Goal: Task Accomplishment & Management: Use online tool/utility

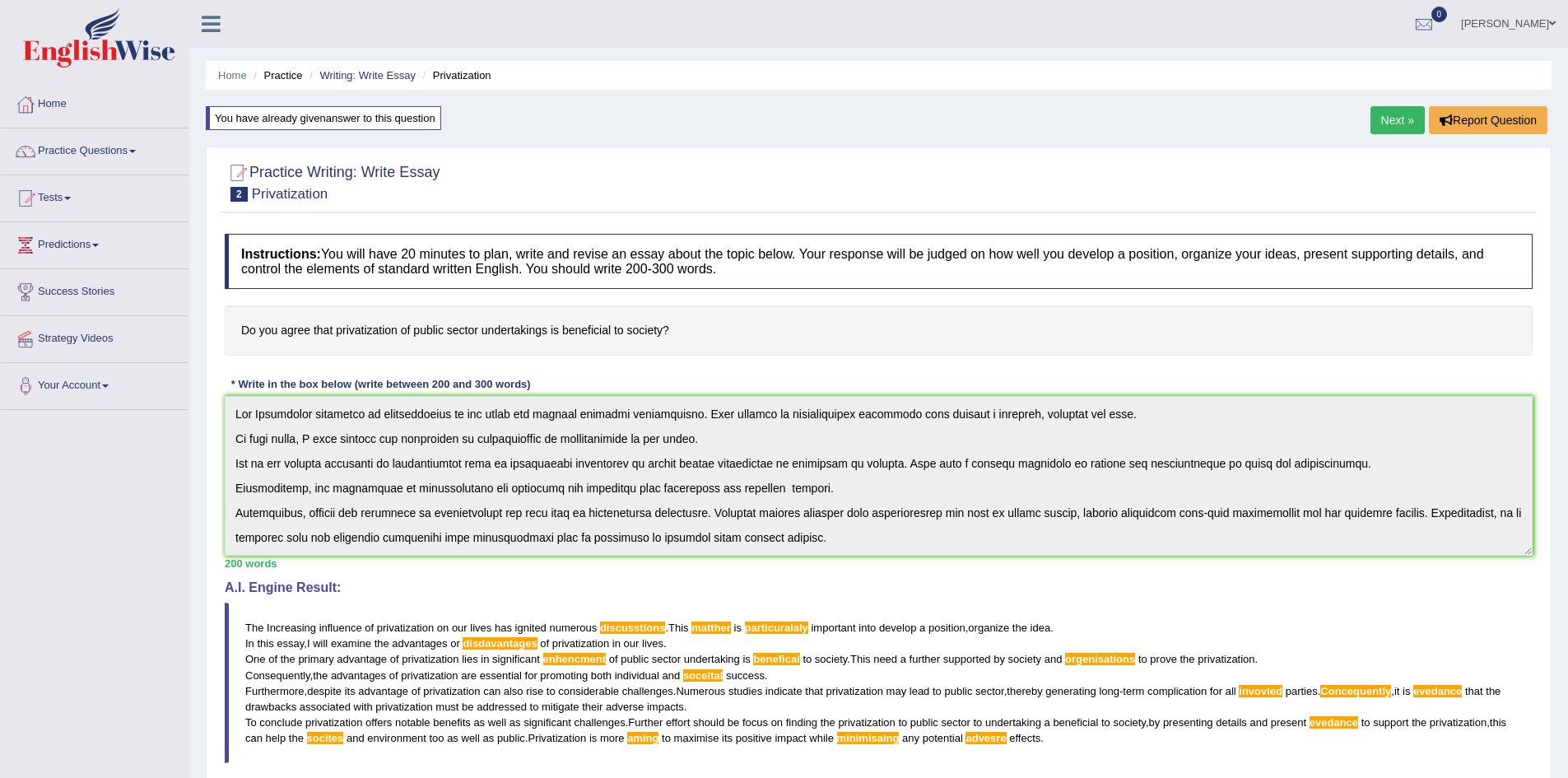
click at [1400, 124] on link "Next »" at bounding box center [1397, 120] width 54 height 28
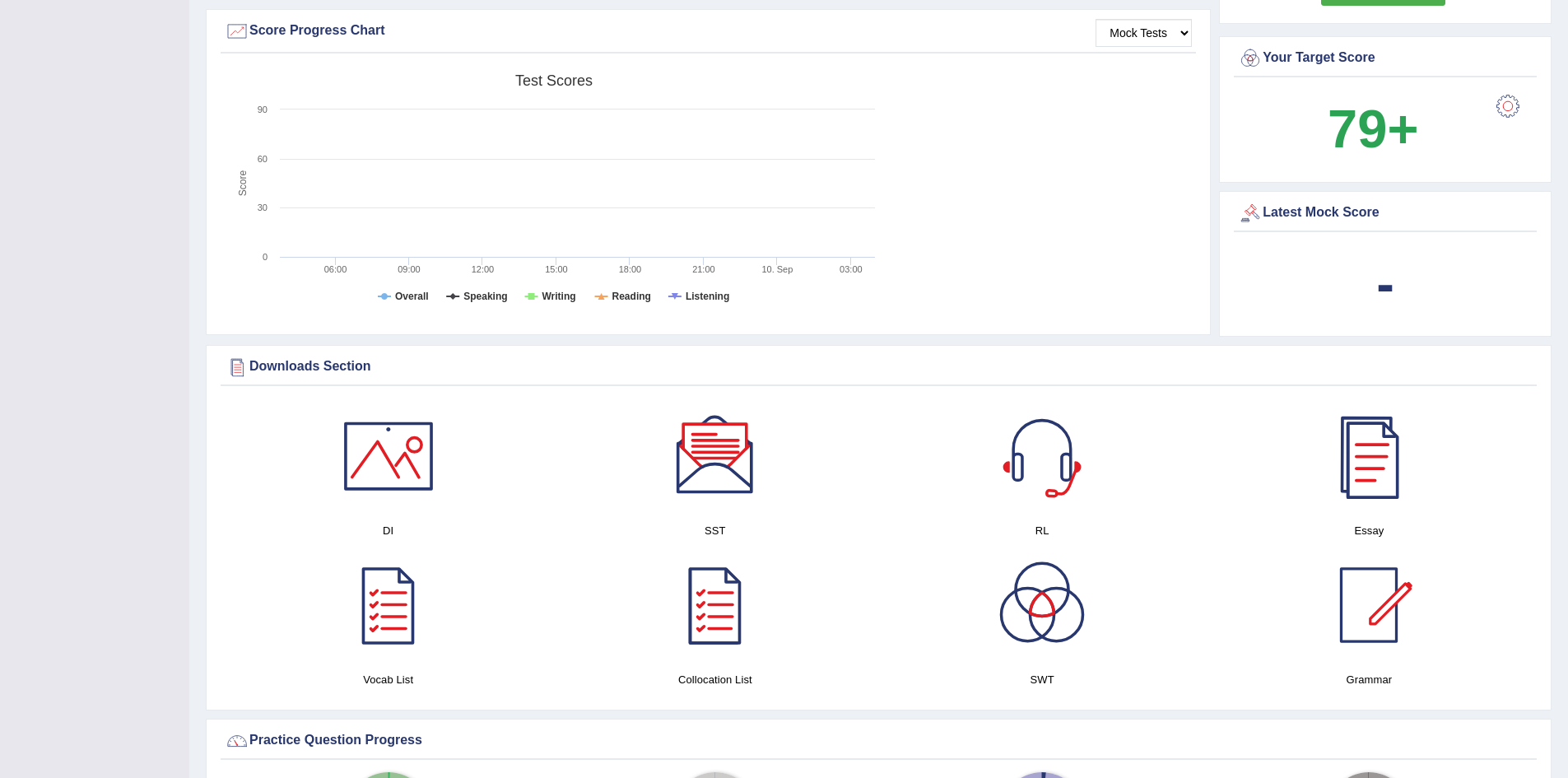
click at [1370, 448] on div at bounding box center [1369, 456] width 116 height 116
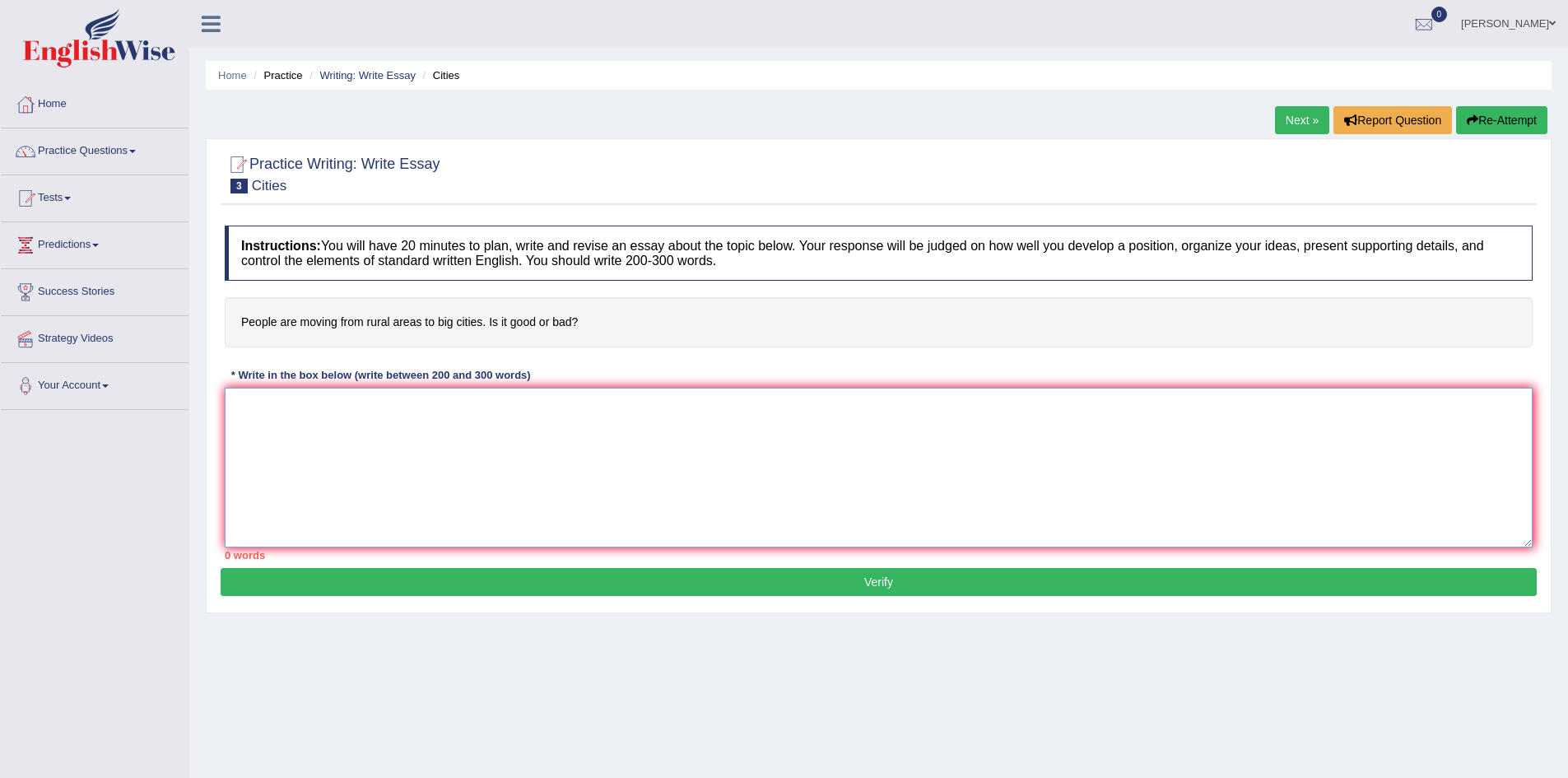
click at [344, 412] on textarea at bounding box center [878, 467] width 1308 height 160
drag, startPoint x: 294, startPoint y: 418, endPoint x: 284, endPoint y: 414, distance: 10.8
click at [295, 419] on textarea at bounding box center [878, 467] width 1308 height 160
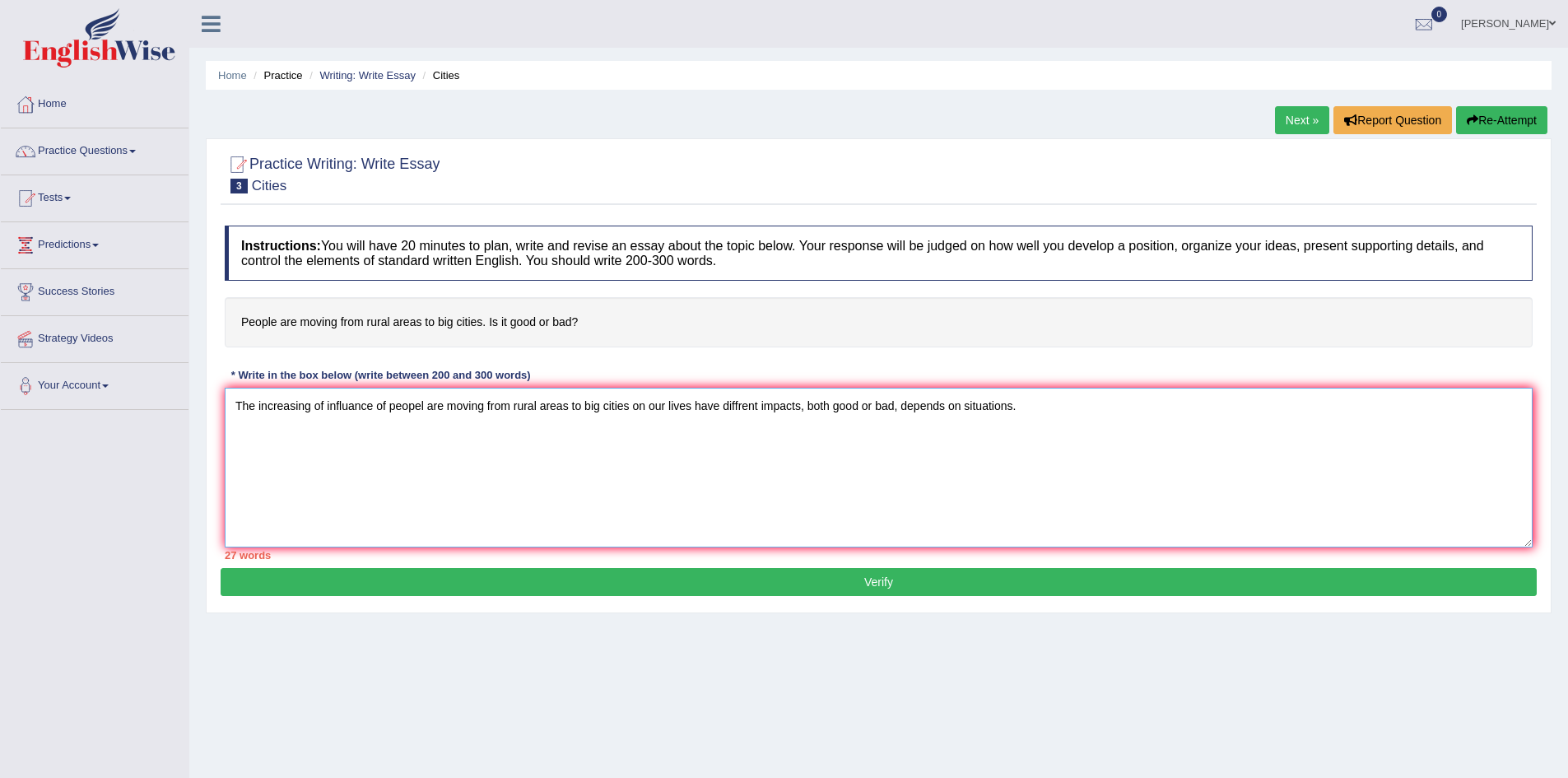
drag, startPoint x: 761, startPoint y: 403, endPoint x: 725, endPoint y: 410, distance: 36.7
click at [725, 410] on textarea "The increasing of influance of peopel are moving from rural areas to big cities…" at bounding box center [878, 467] width 1308 height 160
click at [1069, 414] on textarea "The increasing of influance of peopel are moving from rural areas to big cities…" at bounding box center [878, 467] width 1308 height 160
click at [1231, 406] on textarea "The increasing of influance of peopel are moving from rural areas to big cities…" at bounding box center [878, 467] width 1308 height 160
click at [1323, 406] on textarea "The increasing of influance of peopel are moving from rural areas to big cities…" at bounding box center [878, 467] width 1308 height 160
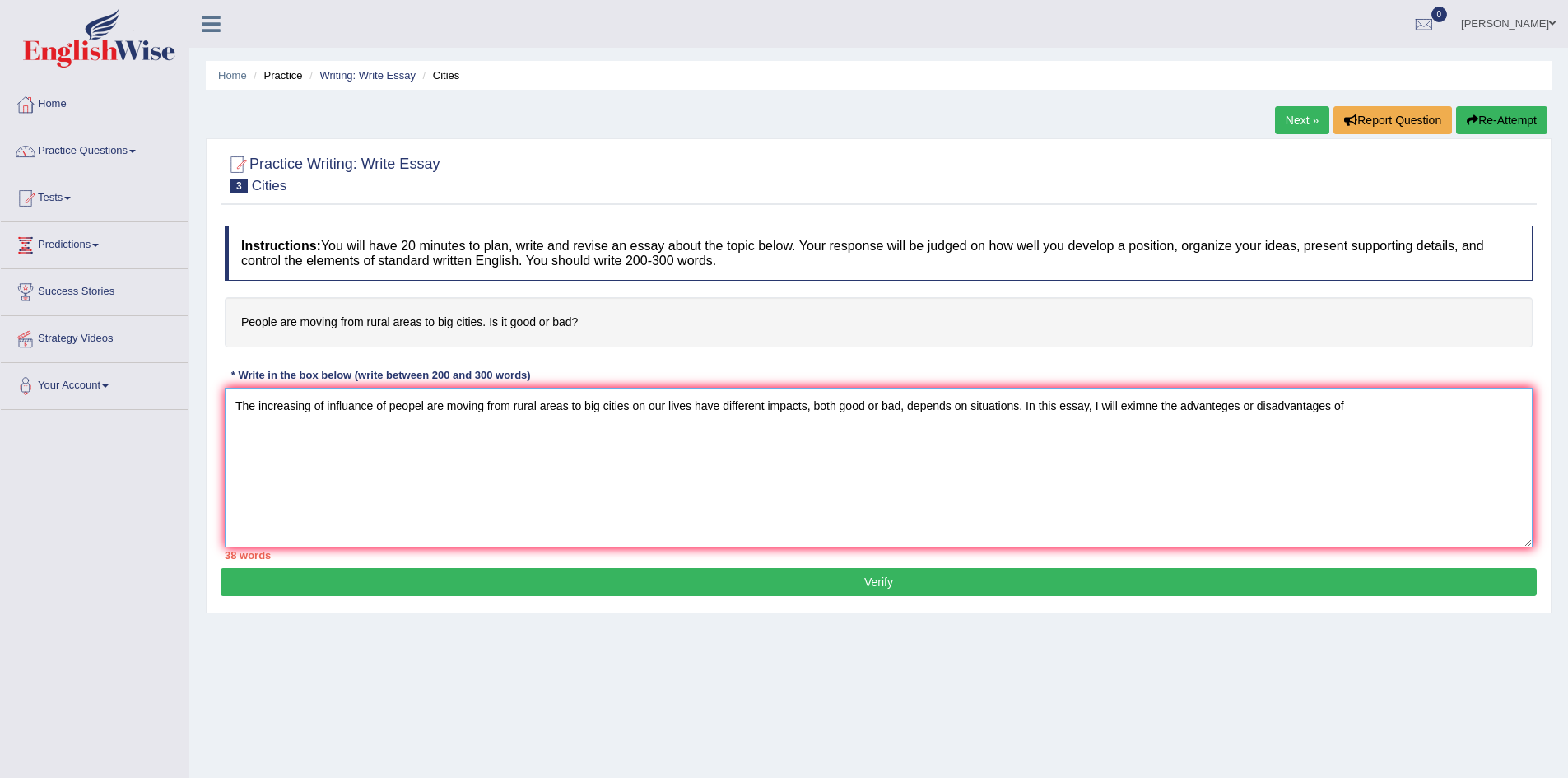
click at [1357, 411] on textarea "The increasing of influance of peopel are moving from rural areas to big cities…" at bounding box center [878, 467] width 1308 height 160
drag, startPoint x: 318, startPoint y: 432, endPoint x: 229, endPoint y: 432, distance: 89.0
click at [229, 432] on textarea "The increasing of influance of peopel are moving from rural areas to big cities…" at bounding box center [878, 467] width 1308 height 160
click at [315, 427] on textarea "The increasing of influance of peopel are moving from rural areas to big cities…" at bounding box center [878, 467] width 1308 height 160
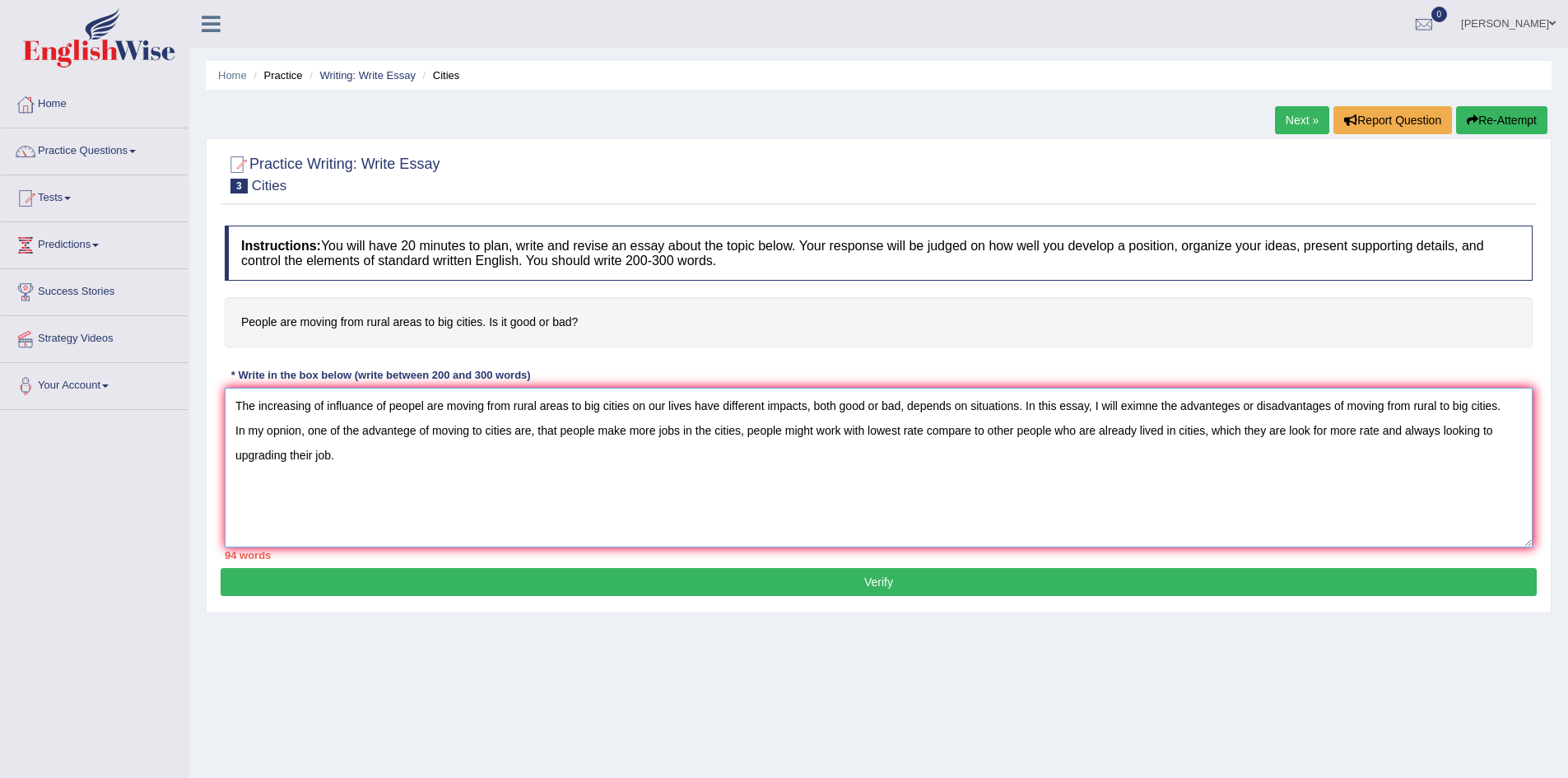
click at [378, 461] on textarea "The increasing of influance of peopel are moving from rural areas to big cities…" at bounding box center [878, 467] width 1308 height 160
paste textarea "the advantages of (essay topic) are essential for promoting both individual and…"
drag, startPoint x: 670, startPoint y: 481, endPoint x: 655, endPoint y: 486, distance: 15.8
click at [655, 486] on textarea "The increasing of influance of peopel are moving from rural areas to big cities…" at bounding box center [878, 467] width 1308 height 160
click at [339, 454] on textarea "The increasing of influance of peopel are moving from rural areas to big cities…" at bounding box center [878, 467] width 1308 height 160
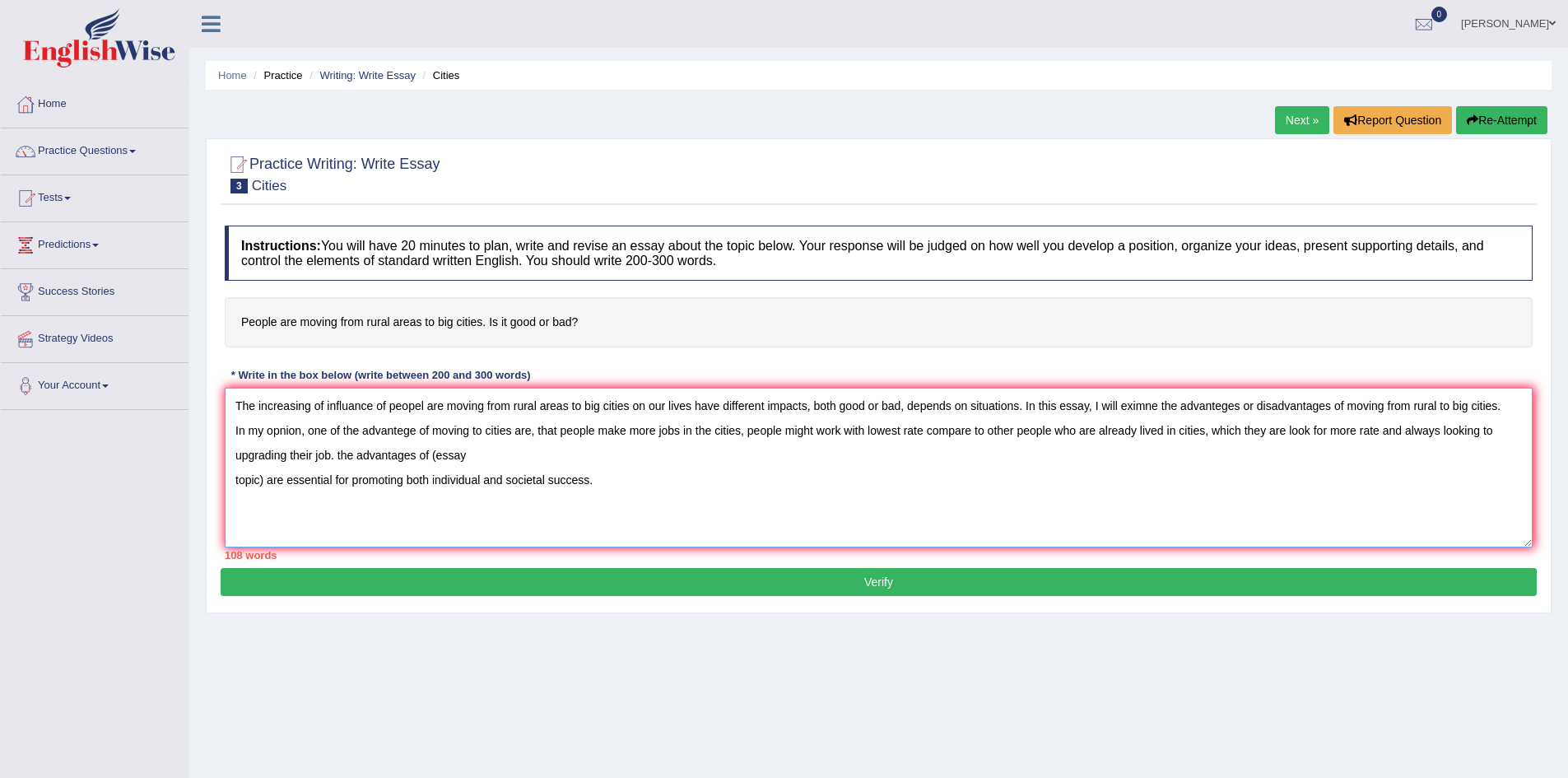
click at [337, 458] on textarea "The increasing of influance of peopel are moving from rural areas to big cities…" at bounding box center [878, 467] width 1308 height 160
click at [384, 453] on textarea "The increasing of influance of peopel are moving from rural areas to big cities…" at bounding box center [878, 467] width 1308 height 160
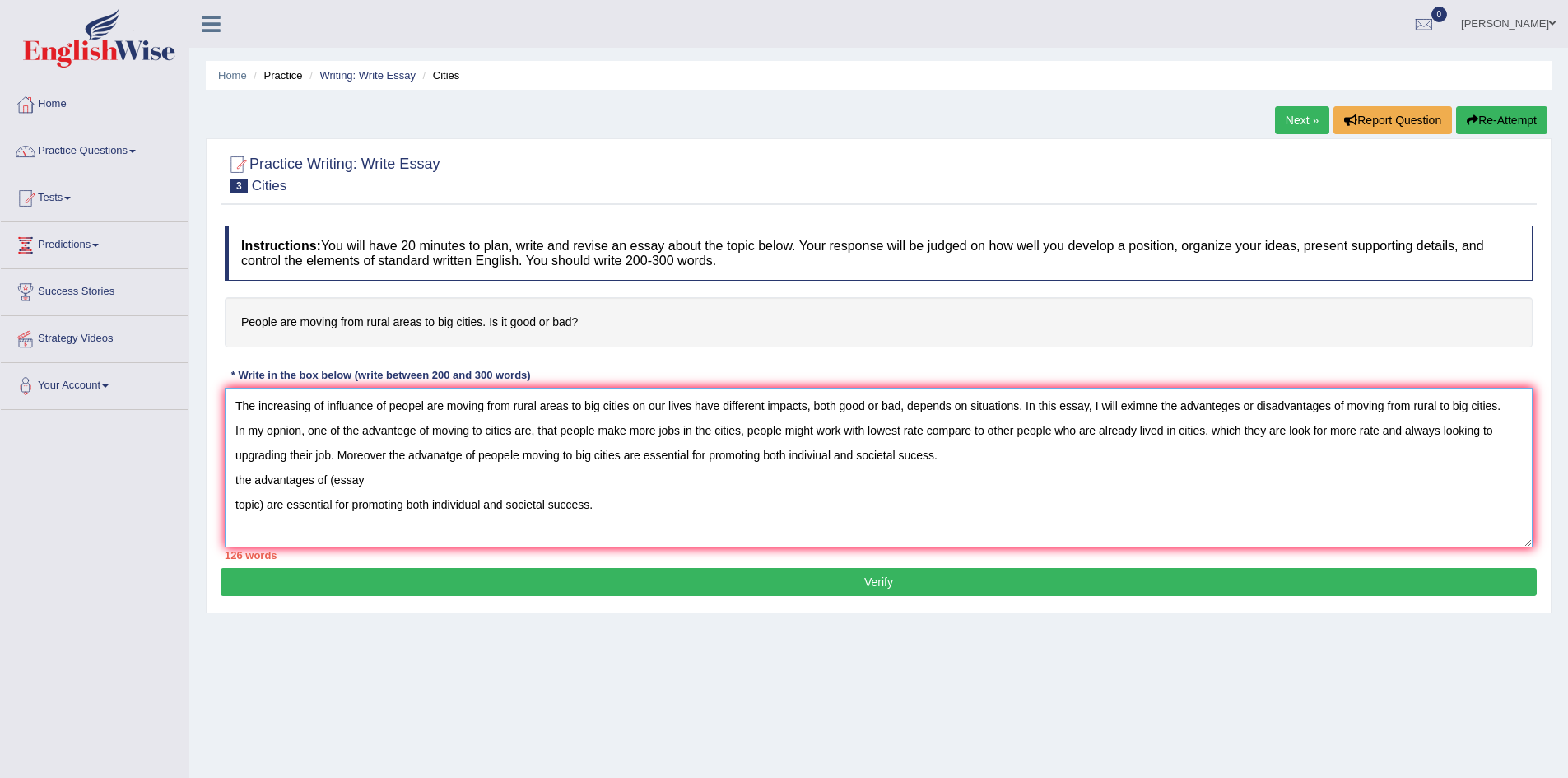
drag, startPoint x: 678, startPoint y: 505, endPoint x: 220, endPoint y: 471, distance: 459.3
click at [220, 471] on div "Instructions: You will have 20 minutes to plan, write and revise an essay about…" at bounding box center [878, 393] width 1316 height 351
click at [955, 461] on textarea "The increasing of influance of peopel are moving from rural areas to big cities…" at bounding box center [878, 467] width 1308 height 160
click at [964, 458] on textarea "The increasing of influance of peopel are moving from rural areas to big cities…" at bounding box center [878, 467] width 1308 height 160
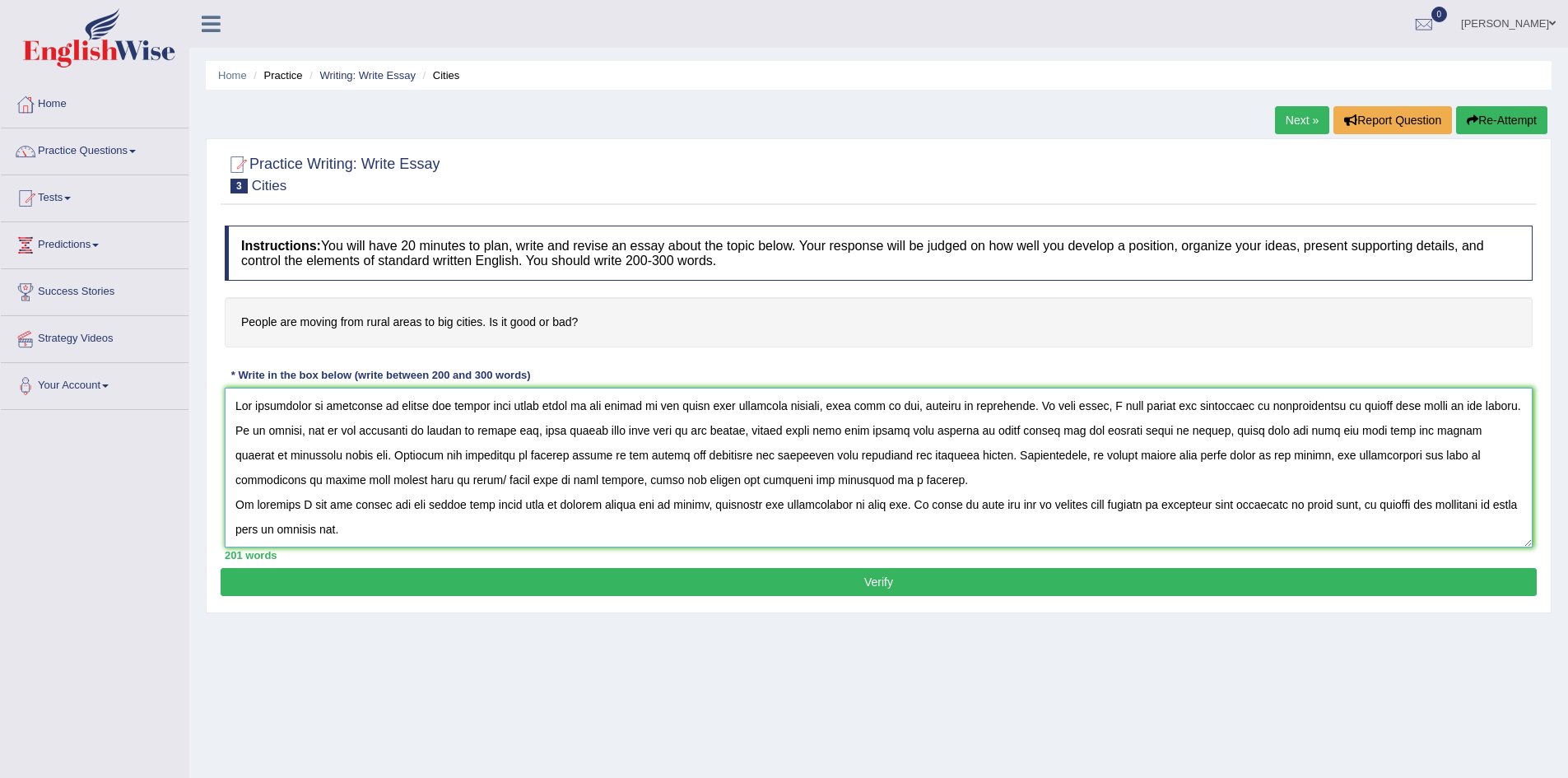
type textarea "The increasing of influance of peopel are moving from rural areas to big cities…"
click at [584, 574] on button "Verify" at bounding box center [878, 581] width 1316 height 28
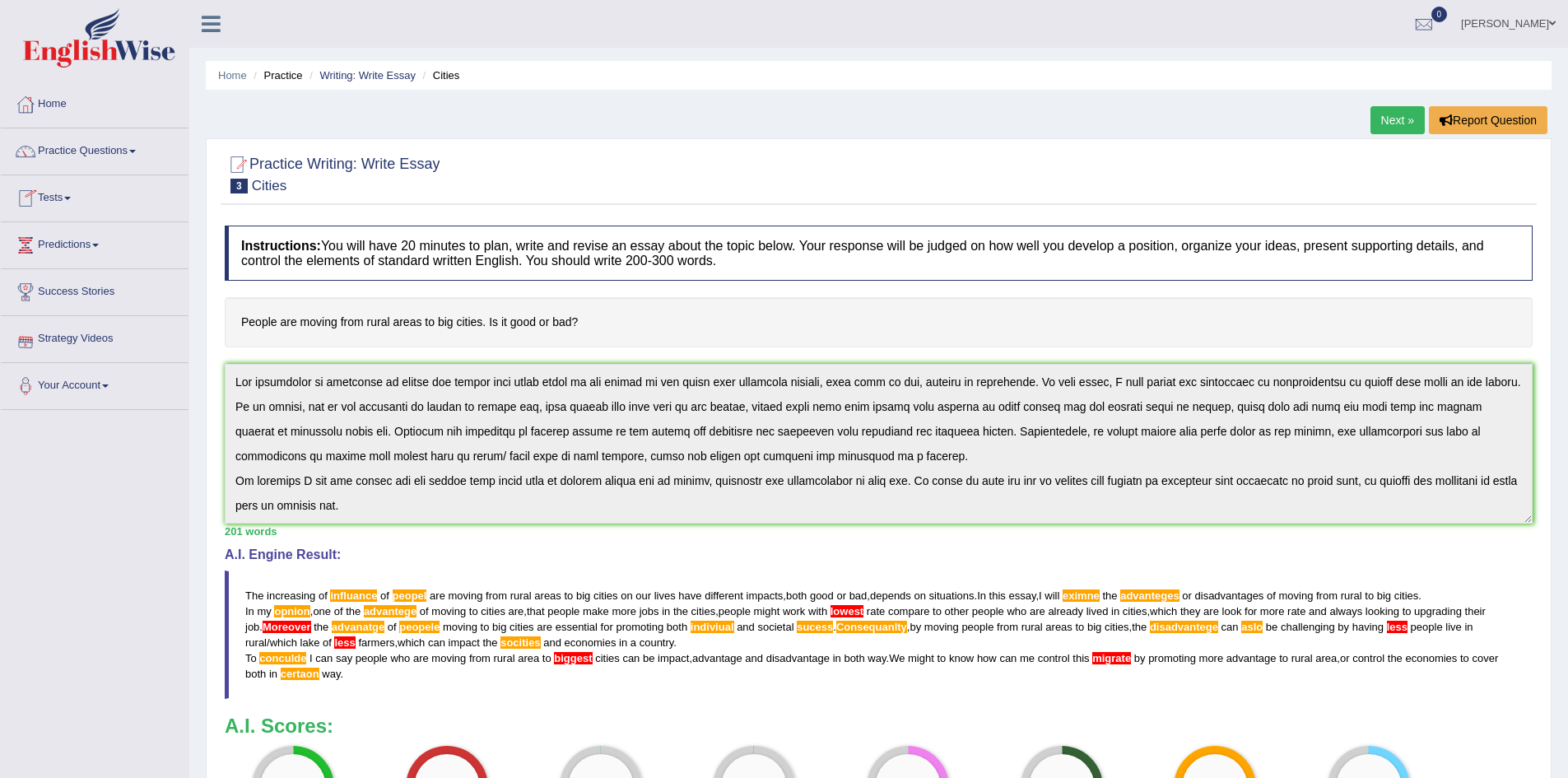
click at [1390, 106] on link "Next »" at bounding box center [1397, 120] width 54 height 28
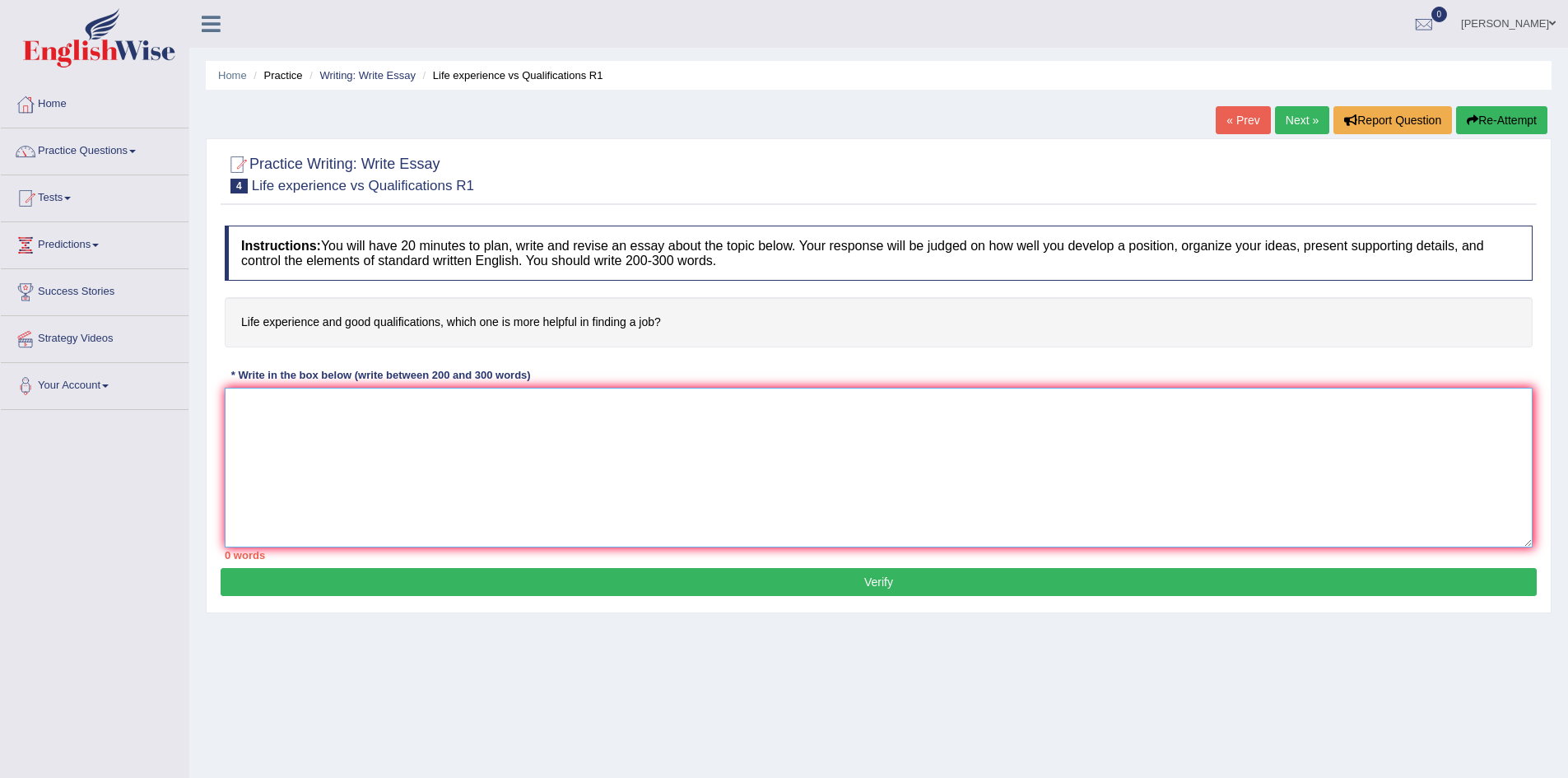
click at [441, 445] on textarea at bounding box center [878, 467] width 1308 height 160
type textarea "a"
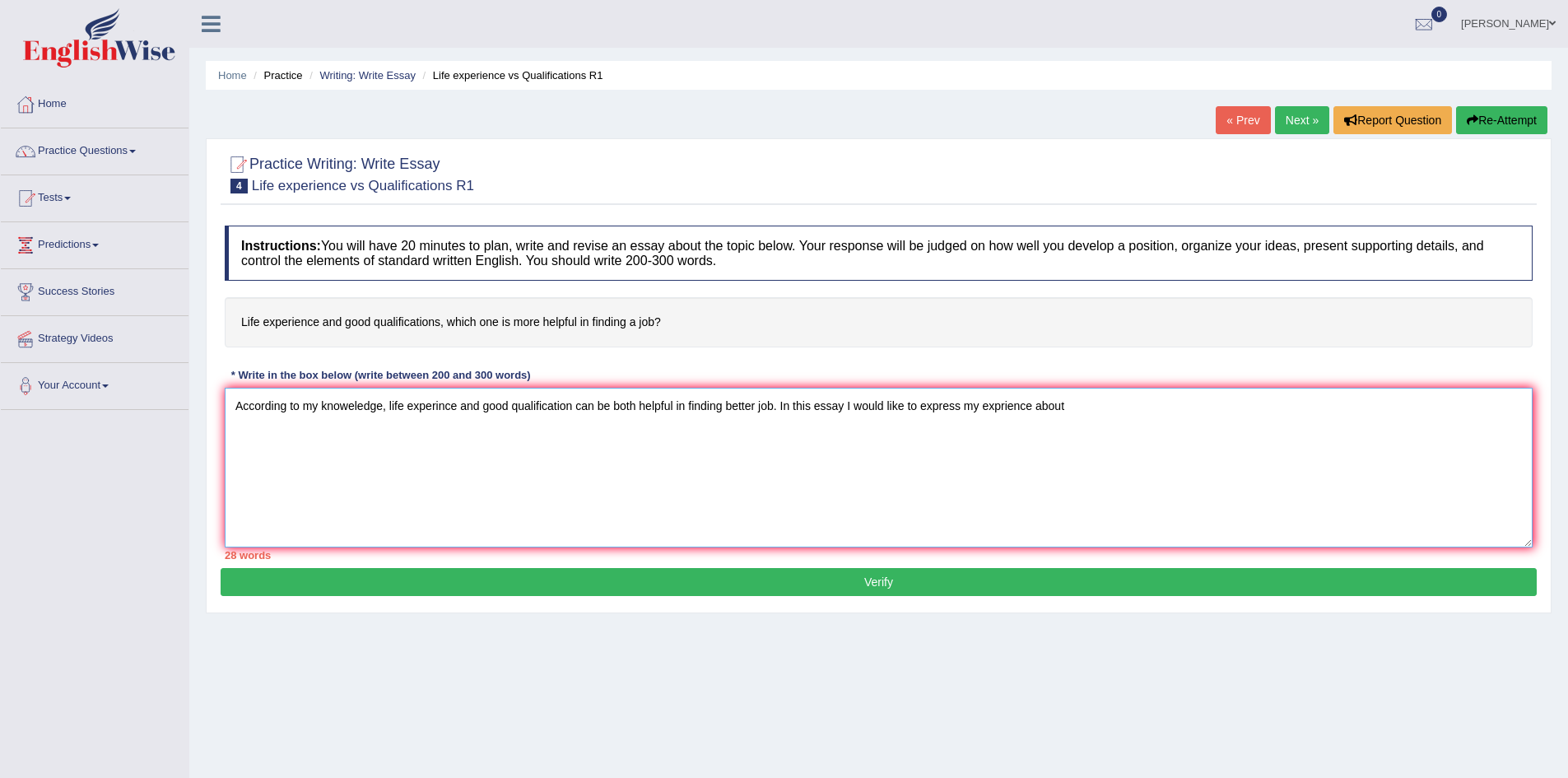
drag, startPoint x: 959, startPoint y: 404, endPoint x: 921, endPoint y: 400, distance: 38.2
click at [921, 400] on textarea "According to my knoweledge, life experince and good qualification can be both h…" at bounding box center [878, 467] width 1308 height 160
click at [1103, 415] on textarea "According to my knoweledge, life experince and good qualification can be both h…" at bounding box center [878, 467] width 1308 height 160
click at [548, 426] on textarea "According to my knoweledge, life experince and good qualification can be both h…" at bounding box center [878, 467] width 1308 height 160
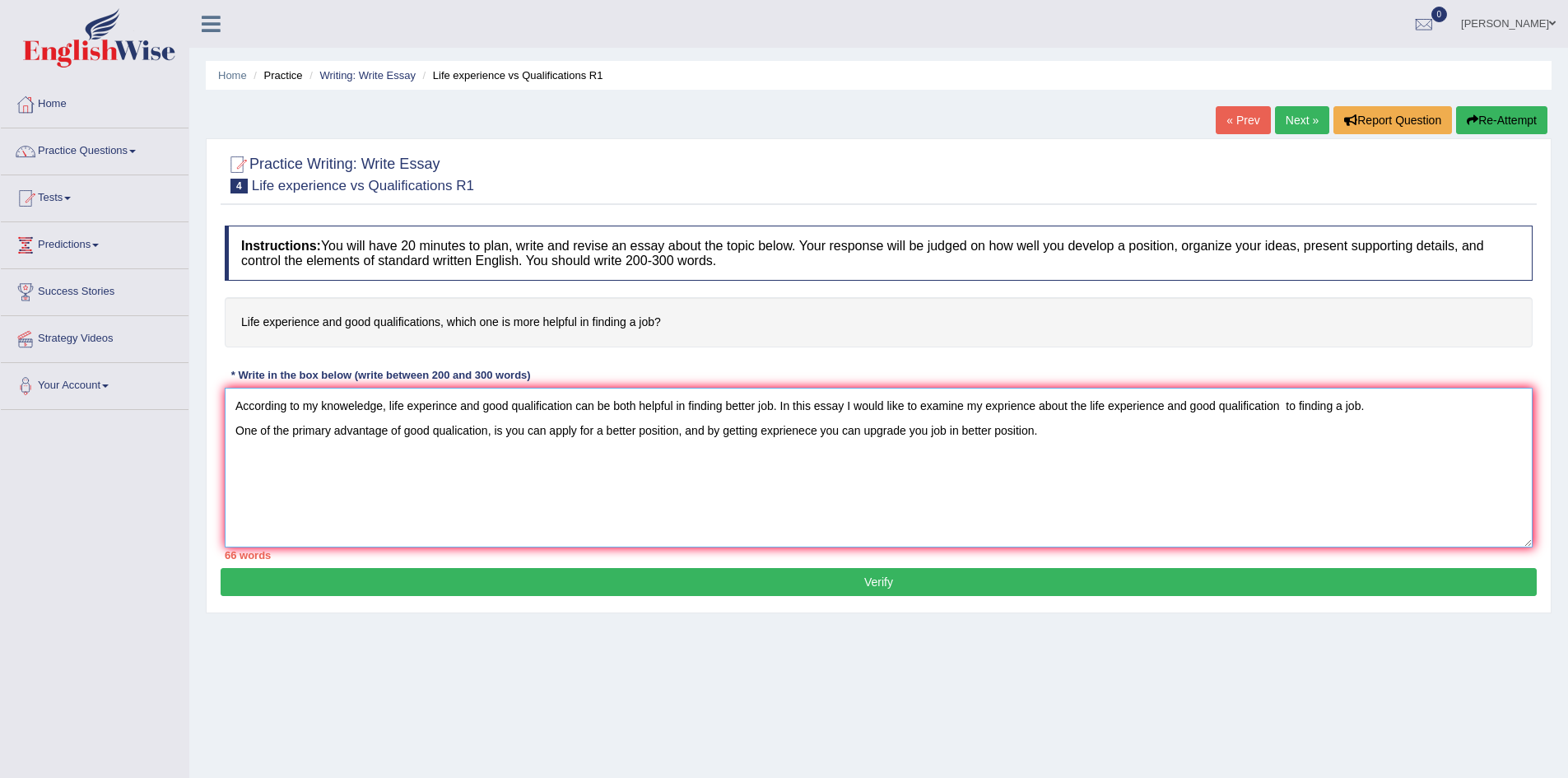
drag, startPoint x: 820, startPoint y: 428, endPoint x: 760, endPoint y: 430, distance: 60.0
click at [760, 430] on textarea "According to my knoweledge, life experince and good qualification can be both h…" at bounding box center [878, 467] width 1308 height 160
click at [1042, 432] on textarea "According to my knoweledge, life experince and good qualification can be both h…" at bounding box center [878, 467] width 1308 height 160
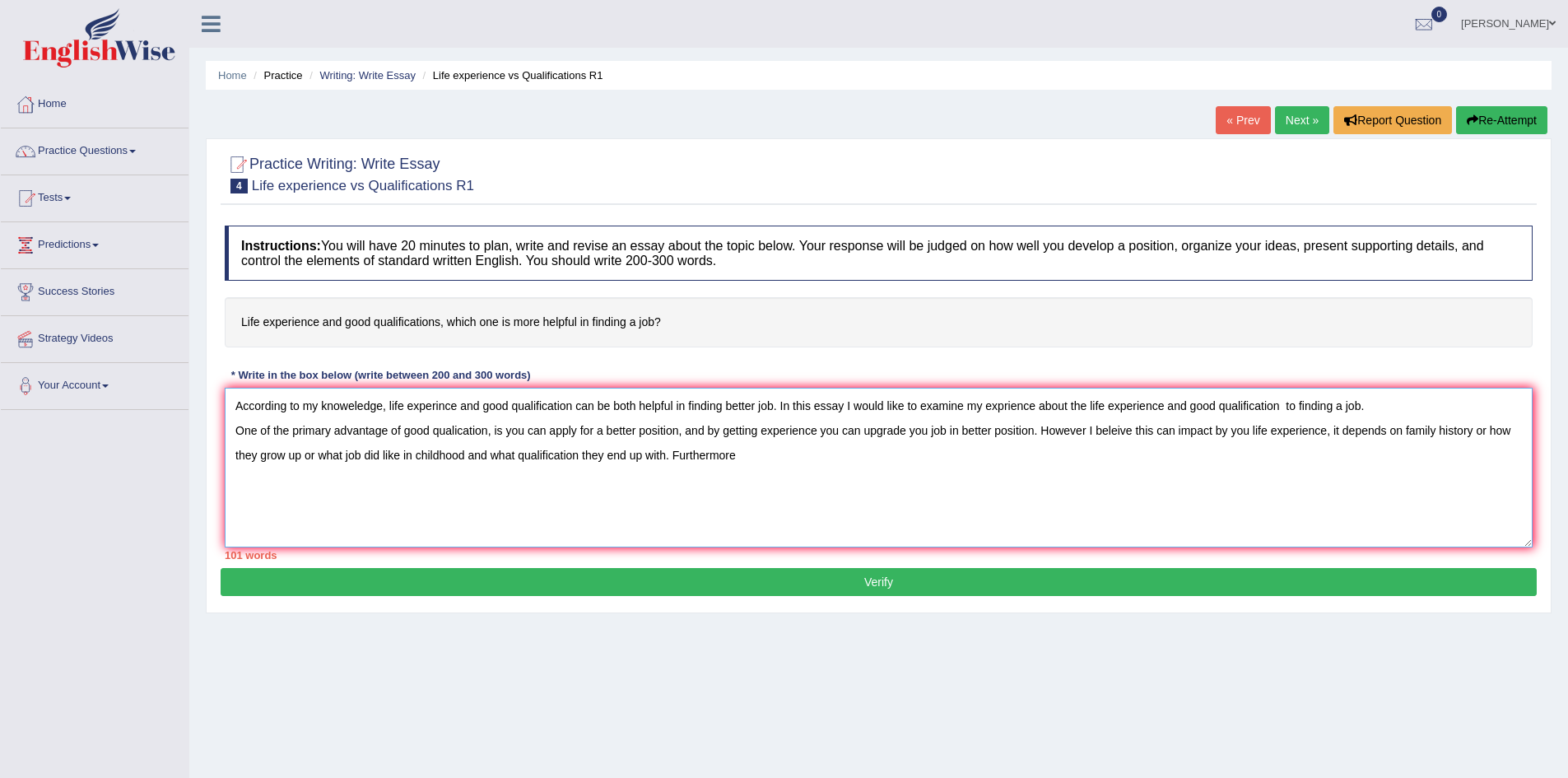
click at [746, 443] on textarea "According to my knoweledge, life experince and good qualification can be both h…" at bounding box center [878, 467] width 1308 height 160
click at [751, 458] on textarea "According to my knoweledge, life experince and good qualification can be both h…" at bounding box center [878, 467] width 1308 height 160
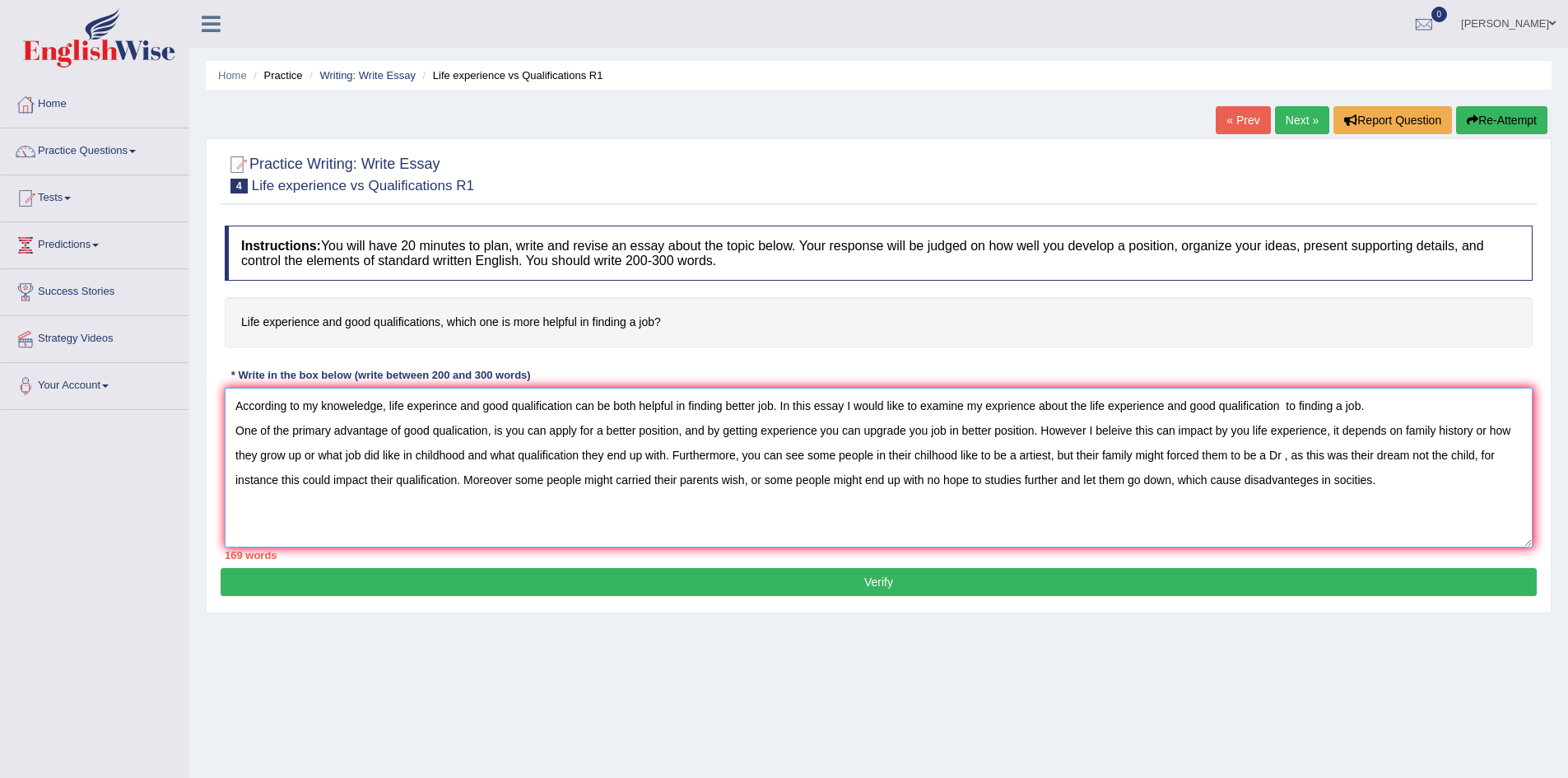
click at [1380, 483] on textarea "According to my knoweledge, life experince and good qualification can be both h…" at bounding box center [878, 467] width 1308 height 160
drag, startPoint x: 1468, startPoint y: 492, endPoint x: 1378, endPoint y: 484, distance: 90.4
click at [1378, 484] on textarea "According to my knoweledge, life experince and good qualification can be both h…" at bounding box center [878, 467] width 1308 height 160
paste textarea "Consequently"
click at [306, 493] on textarea "According to my knoweledge, life experince and good qualification can be both h…" at bounding box center [878, 467] width 1308 height 160
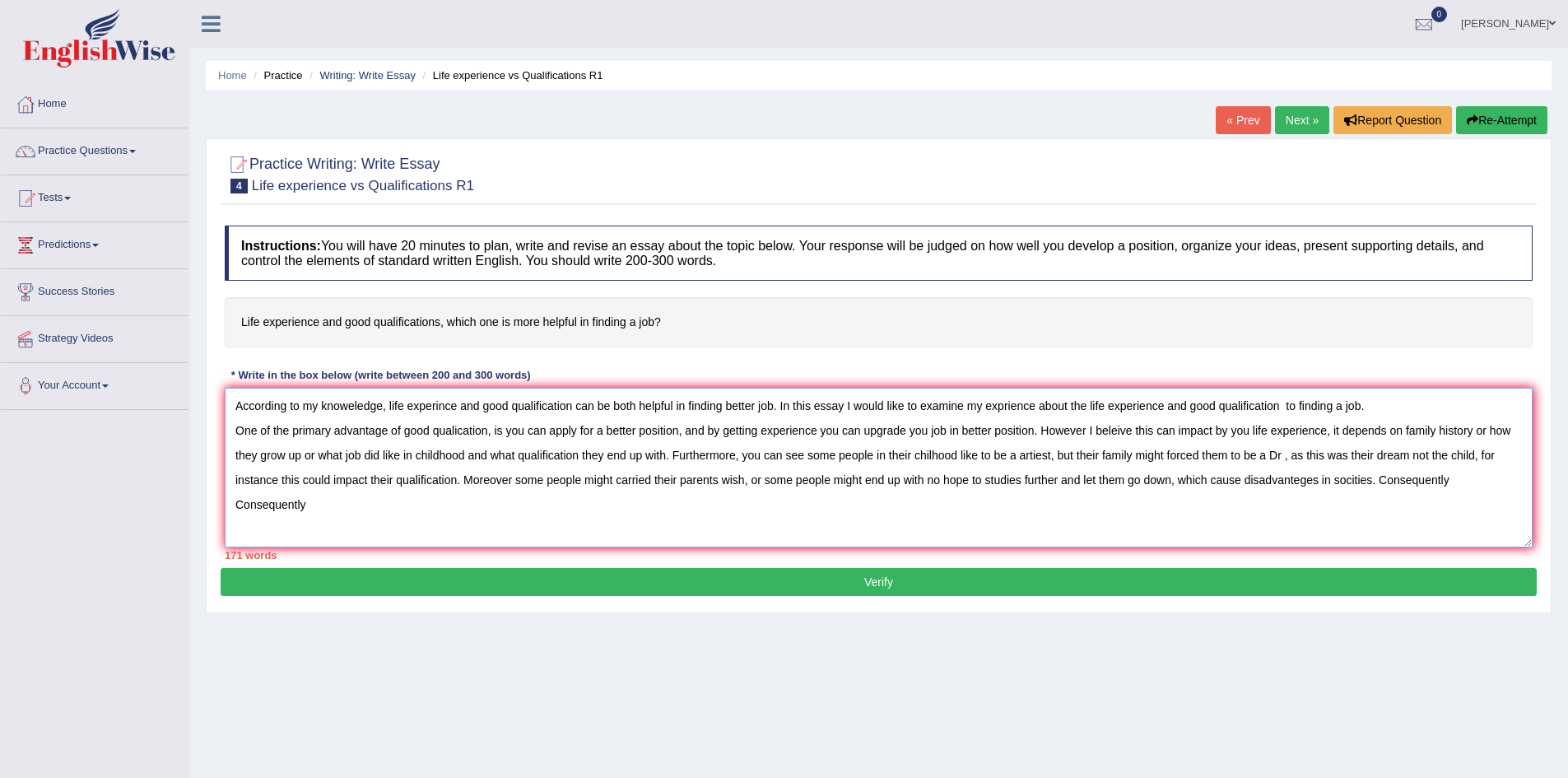
drag, startPoint x: 312, startPoint y: 504, endPoint x: 170, endPoint y: 496, distance: 142.2
click at [170, 496] on div "Toggle navigation Home Practice Questions Speaking Practice Read Aloud Repeat S…" at bounding box center [784, 428] width 1568 height 856
click at [1485, 487] on textarea "According to my knoweledge, life experince and good qualification can be both h…" at bounding box center [878, 467] width 1308 height 160
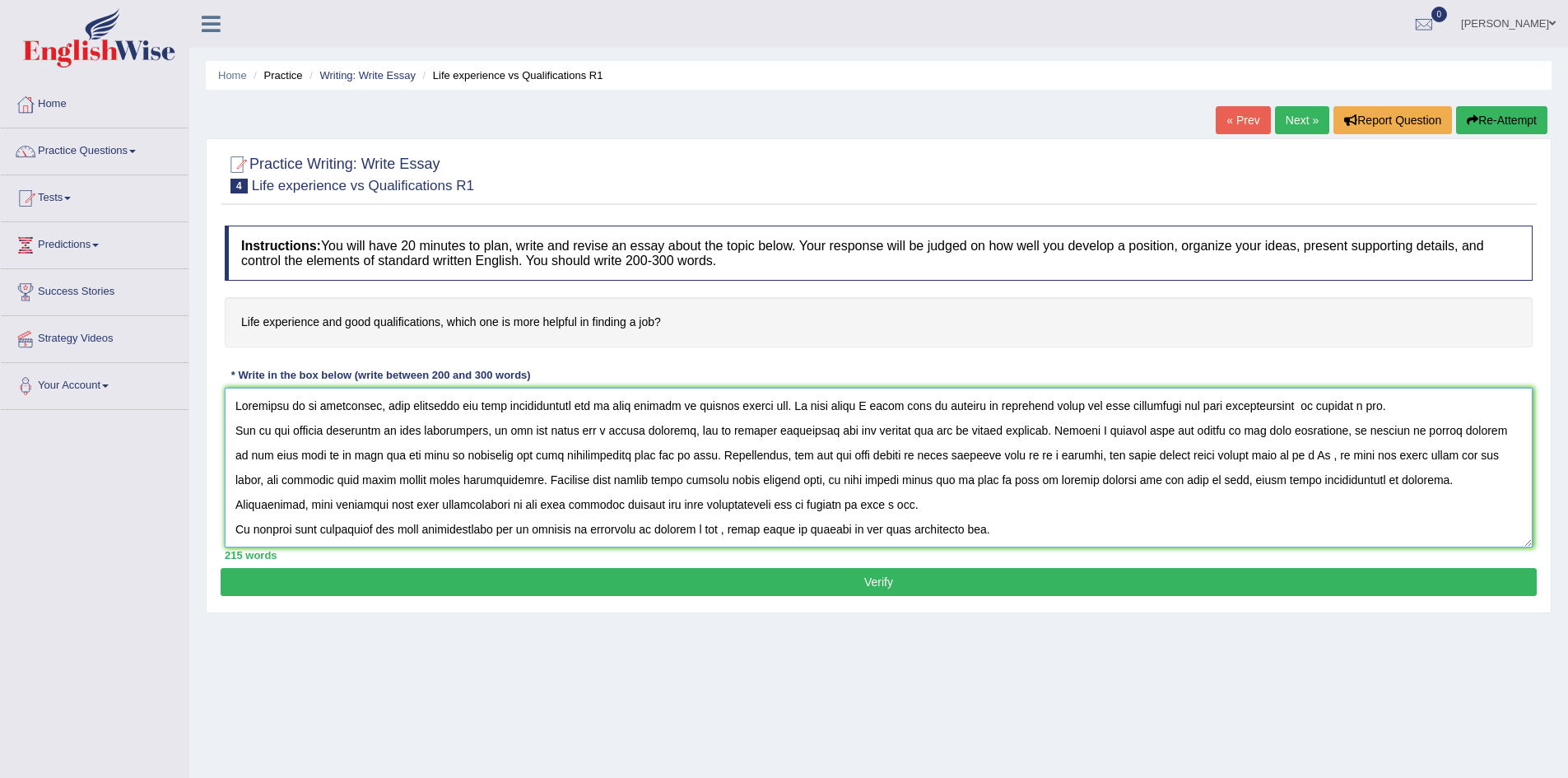
type textarea "According to my knoweledge, life experince and good qualification can be both h…"
click at [667, 574] on button "Verify" at bounding box center [878, 581] width 1316 height 28
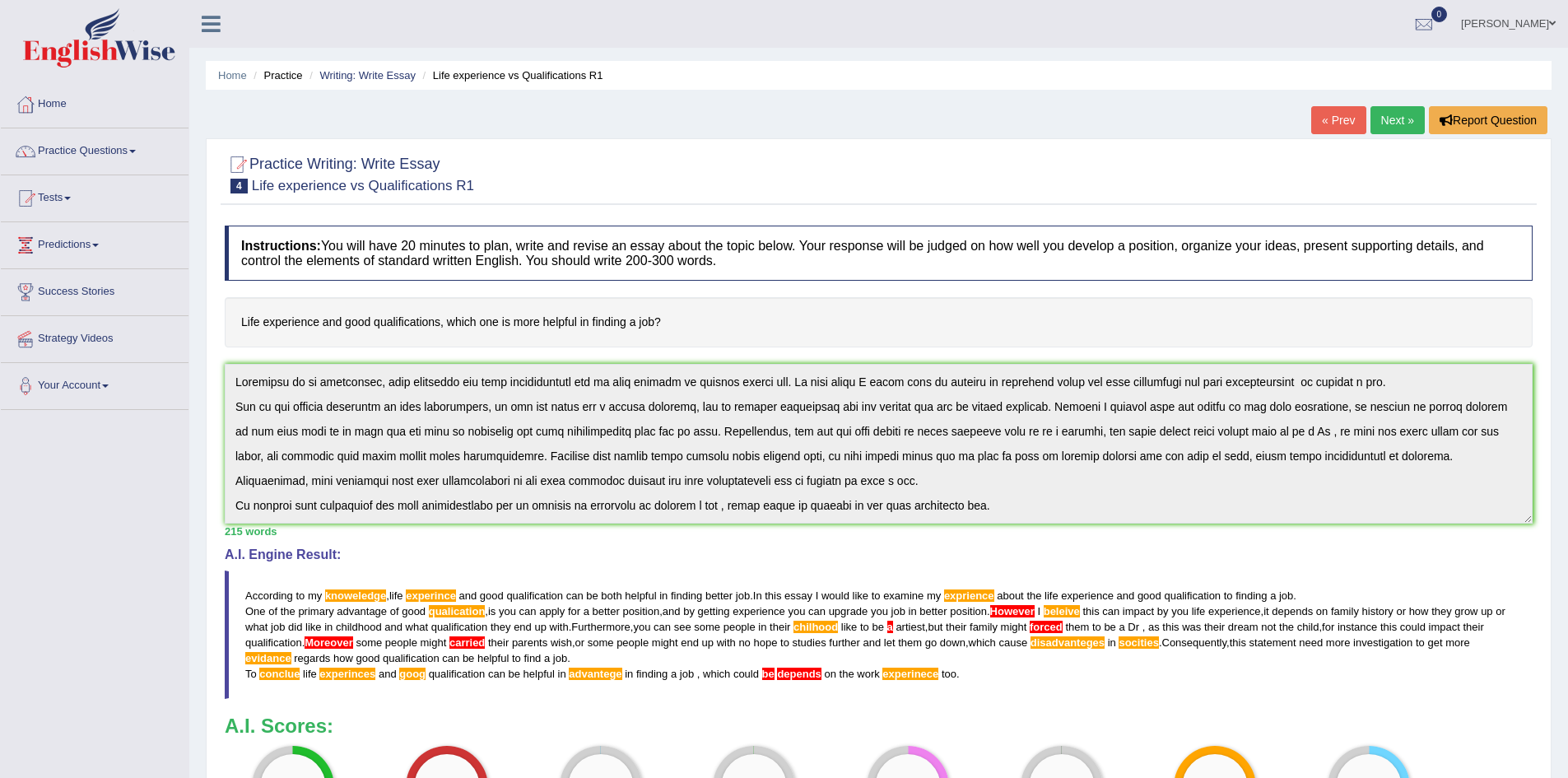
click at [1397, 111] on link "Next »" at bounding box center [1397, 120] width 54 height 28
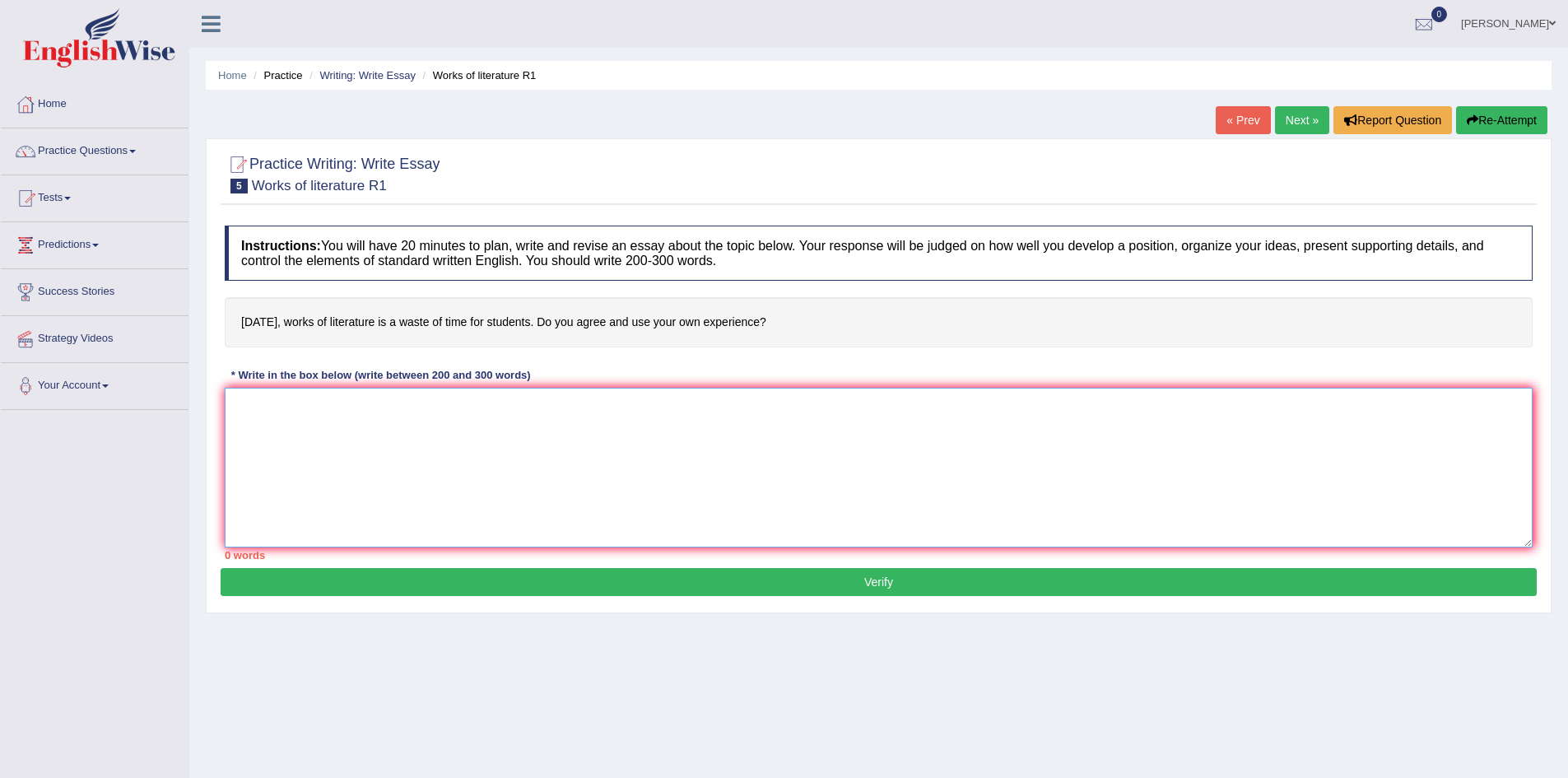
click at [328, 439] on textarea at bounding box center [878, 467] width 1308 height 160
click at [276, 409] on textarea at bounding box center [878, 467] width 1308 height 160
paste textarea "The increasing influence of [essay topic] on our lives has ignited numerous dis…"
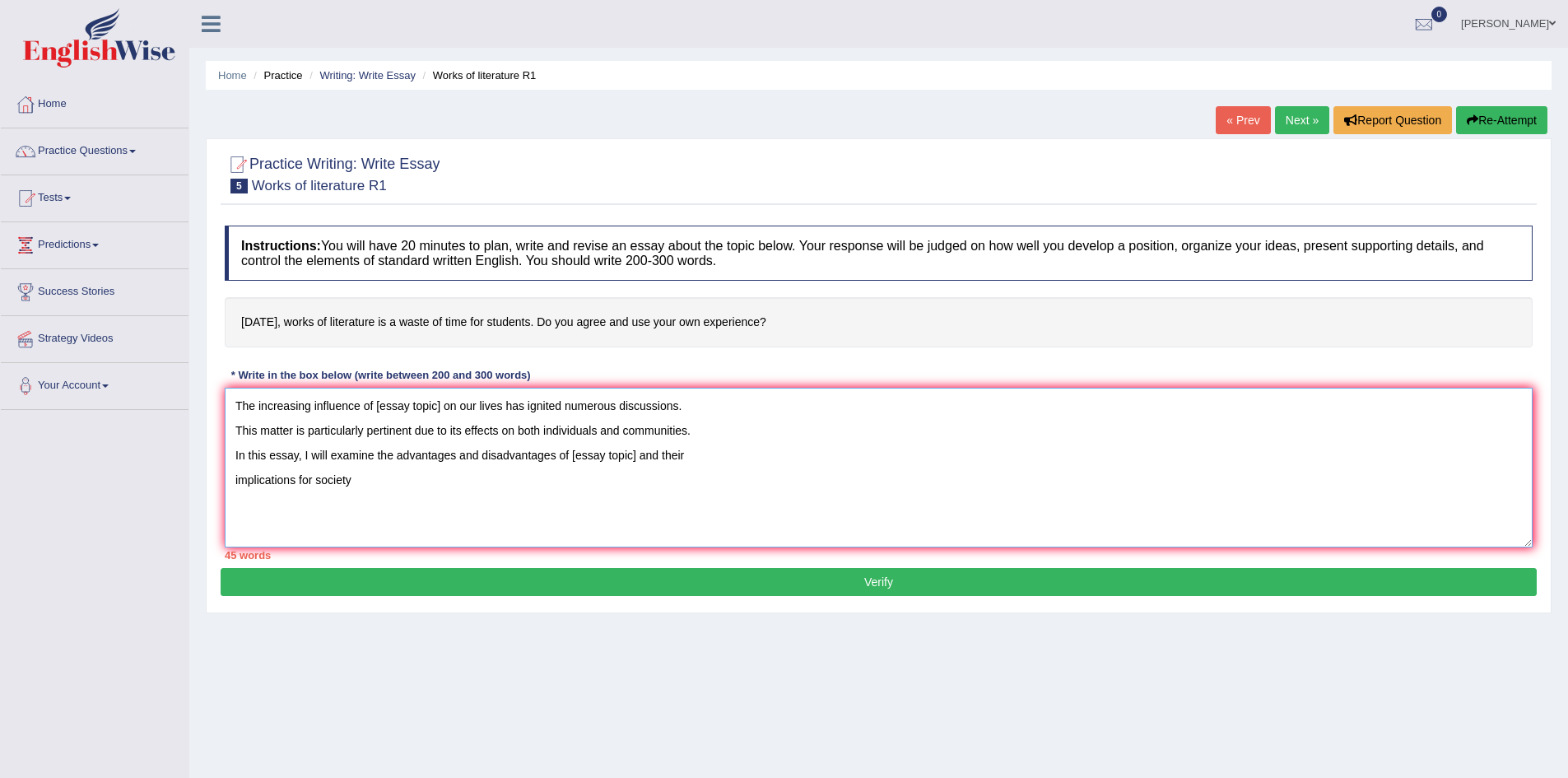
drag, startPoint x: 442, startPoint y: 409, endPoint x: 377, endPoint y: 408, distance: 65.0
click at [377, 408] on textarea "The increasing influence of [essay topic] on our lives has ignited numerous dis…" at bounding box center [878, 467] width 1308 height 160
click at [233, 431] on textarea "The increasing influence of work of literature on our lives has ignited numerou…" at bounding box center [878, 467] width 1308 height 160
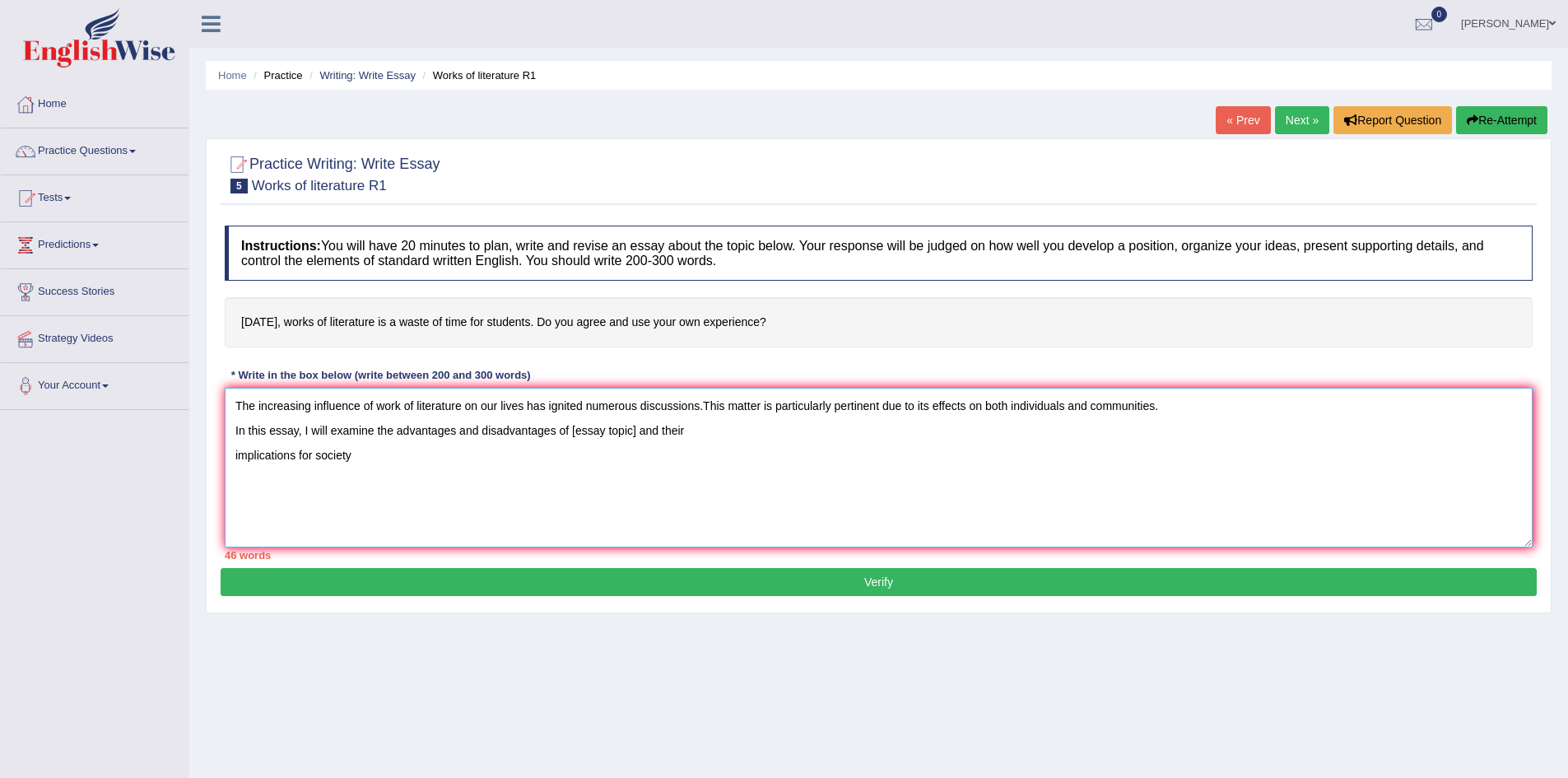
click at [234, 430] on textarea "The increasing influence of work of literature on our lives has ignited numerou…" at bounding box center [878, 467] width 1308 height 160
drag, startPoint x: 302, startPoint y: 431, endPoint x: 247, endPoint y: 438, distance: 55.4
click at [247, 438] on textarea "The increasing influence of work of literature on our lives has ignited numerou…" at bounding box center [878, 467] width 1308 height 160
click at [233, 451] on textarea "The increasing influence of work of literature on our lives has ignited numerou…" at bounding box center [878, 467] width 1308 height 160
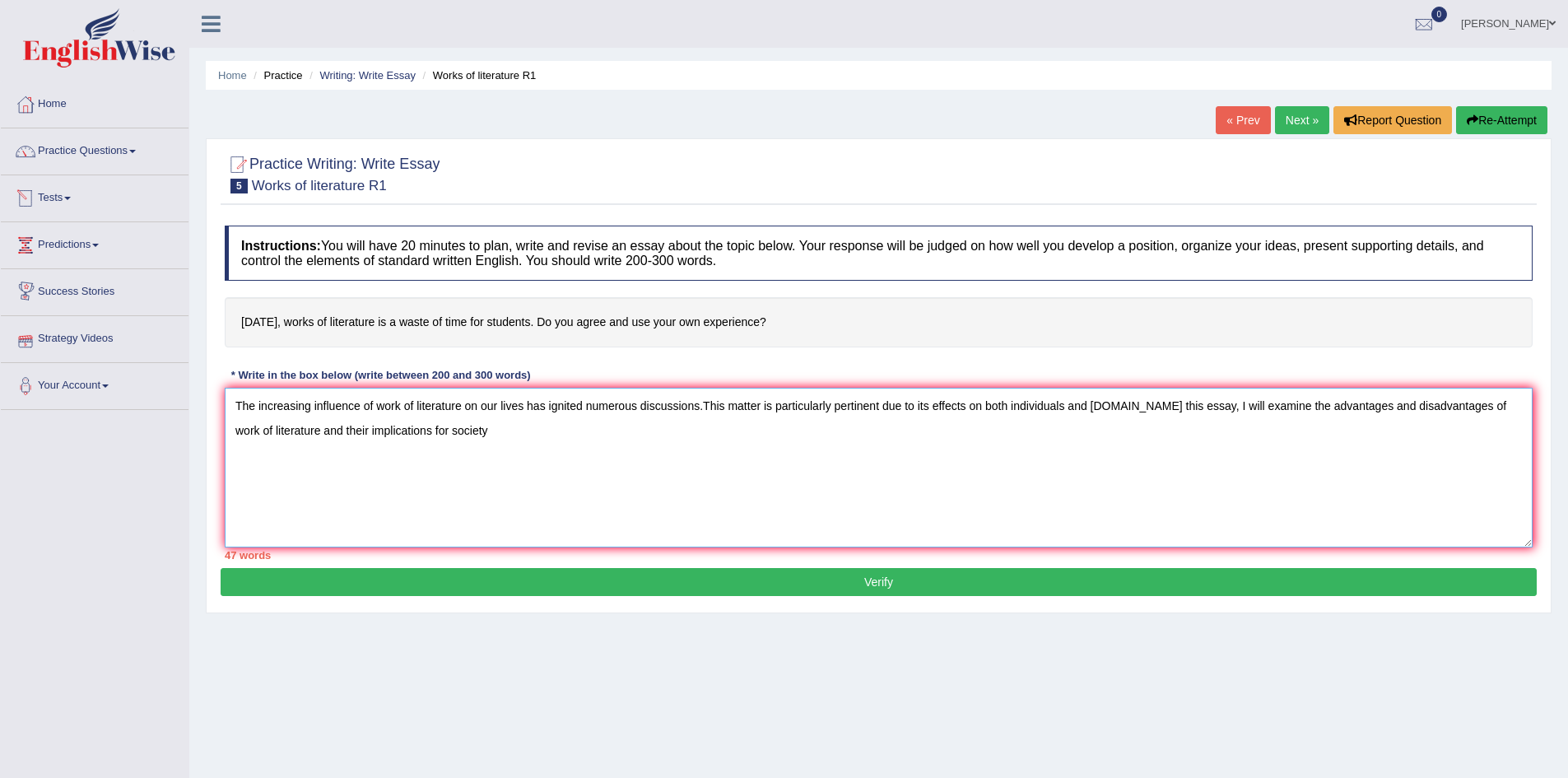
click at [466, 430] on textarea "The increasing influence of work of literature on our lives has ignited numerou…" at bounding box center [878, 467] width 1308 height 160
click at [473, 435] on textarea "The increasing influence of work of literature on our lives has ignited numerou…" at bounding box center [878, 467] width 1308 height 160
drag, startPoint x: 473, startPoint y: 435, endPoint x: 1223, endPoint y: 399, distance: 750.9
click at [1223, 399] on textarea "The increasing influence of work of literature on our lives has ignited numerou…" at bounding box center [878, 467] width 1308 height 160
click at [606, 433] on textarea "The increasing influence of work of literature on our lives has ignited numerou…" at bounding box center [878, 467] width 1308 height 160
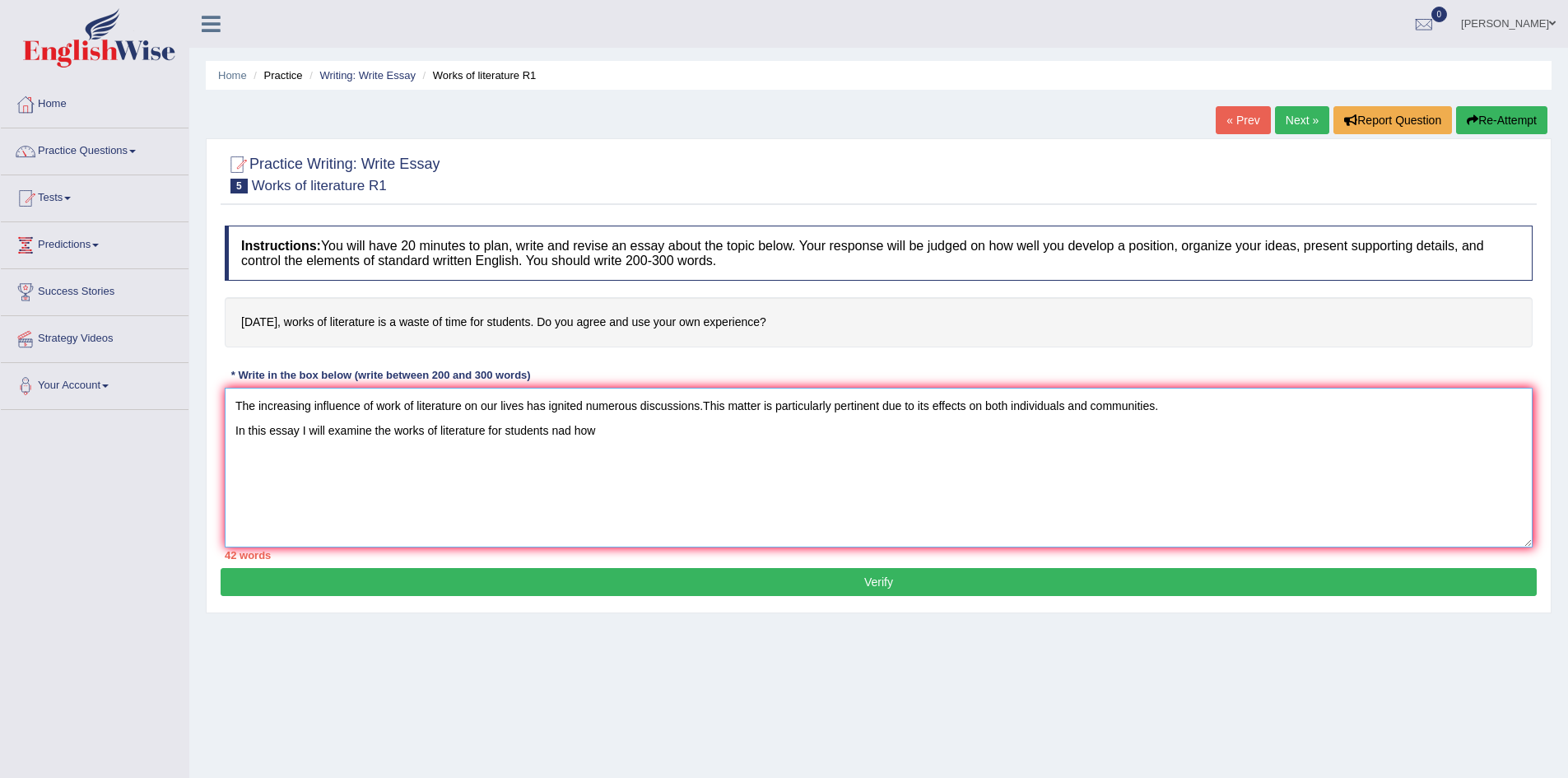
click at [573, 431] on textarea "The increasing influence of work of literature on our lives has ignited numerou…" at bounding box center [878, 467] width 1308 height 160
click at [655, 434] on textarea "The increasing influence of work of literature on our lives has ignited numerou…" at bounding box center [878, 467] width 1308 height 160
type textarea "The increasing influence of work of literature on our lives has ignited numerou…"
